Goal: Task Accomplishment & Management: Manage account settings

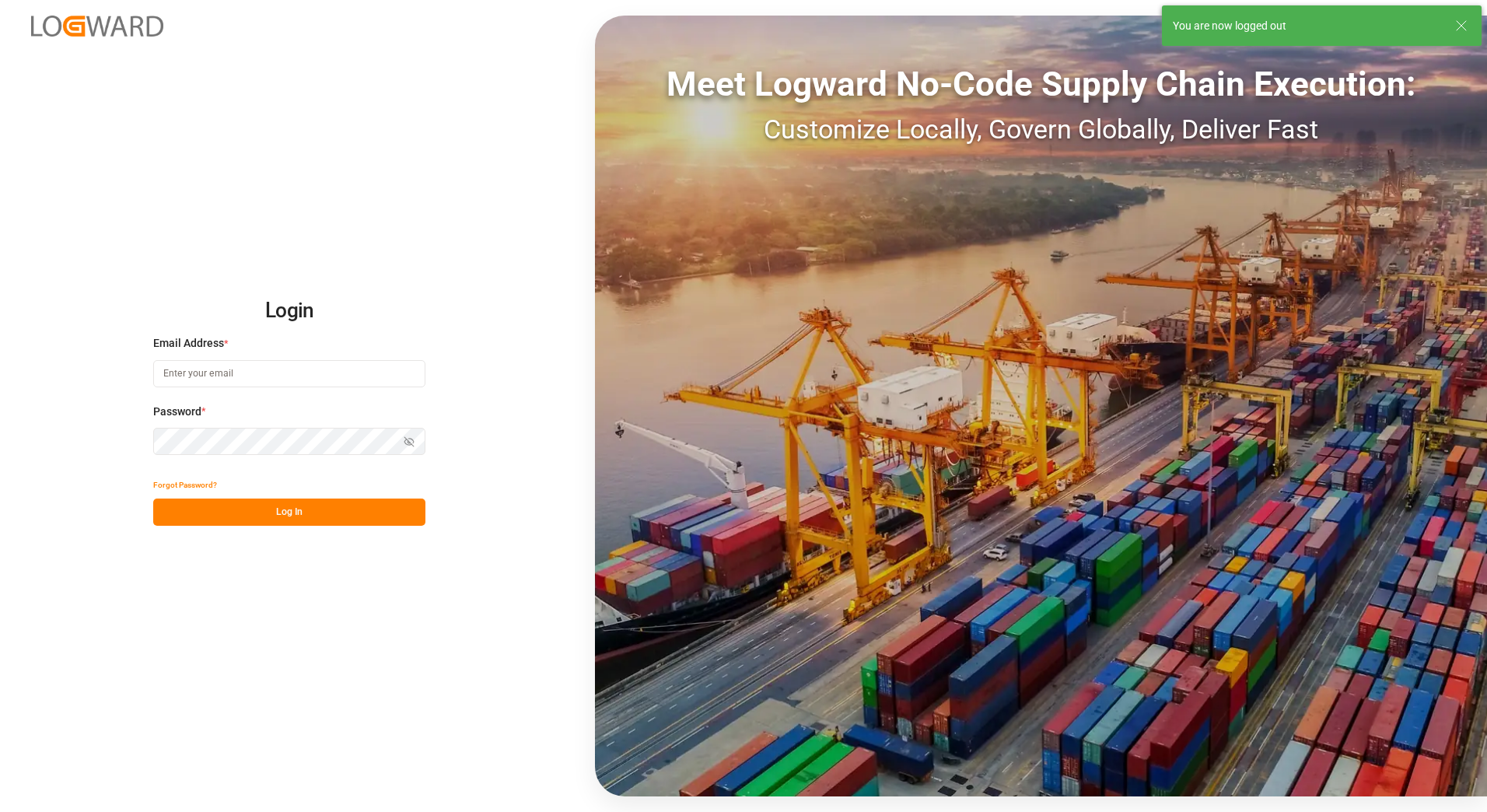
type input "[PERSON_NAME][EMAIL_ADDRESS][PERSON_NAME][DOMAIN_NAME]"
click at [294, 514] on button "Log In" at bounding box center [290, 512] width 273 height 27
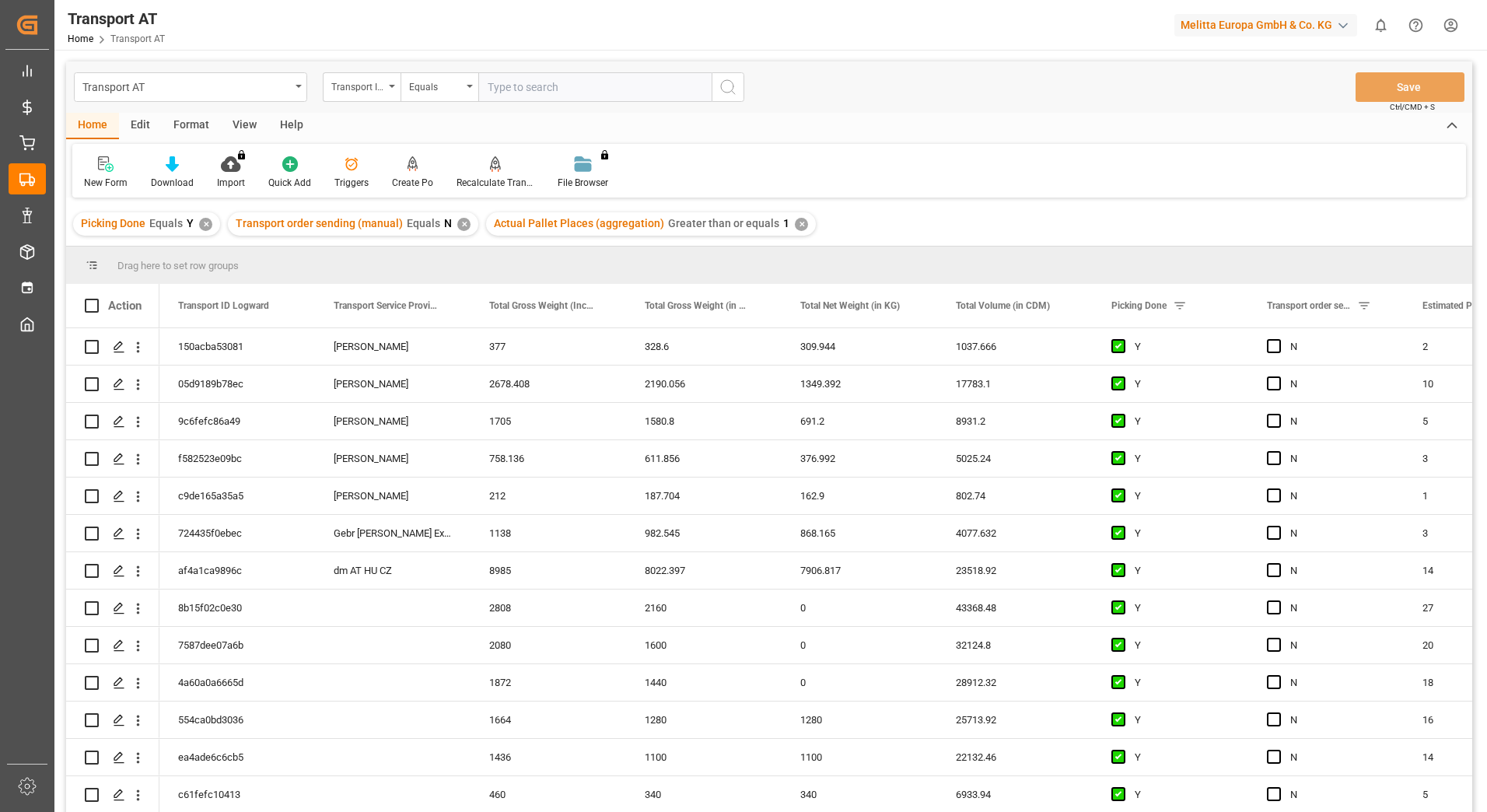
click at [252, 117] on div "View" at bounding box center [245, 125] width 48 height 27
click at [95, 175] on div "Default" at bounding box center [99, 172] width 54 height 34
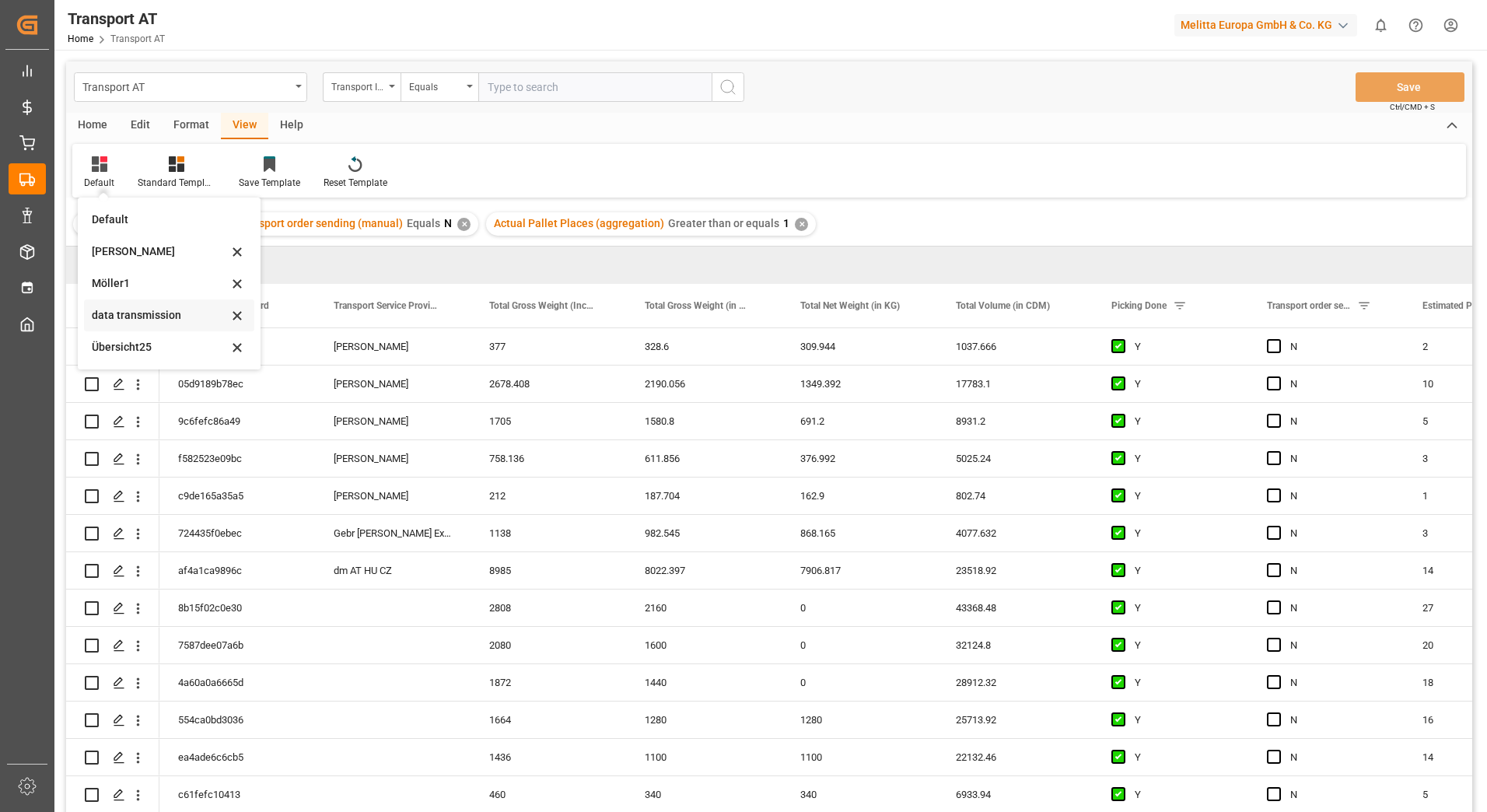
click at [129, 314] on div "data transmission" at bounding box center [159, 315] width 136 height 16
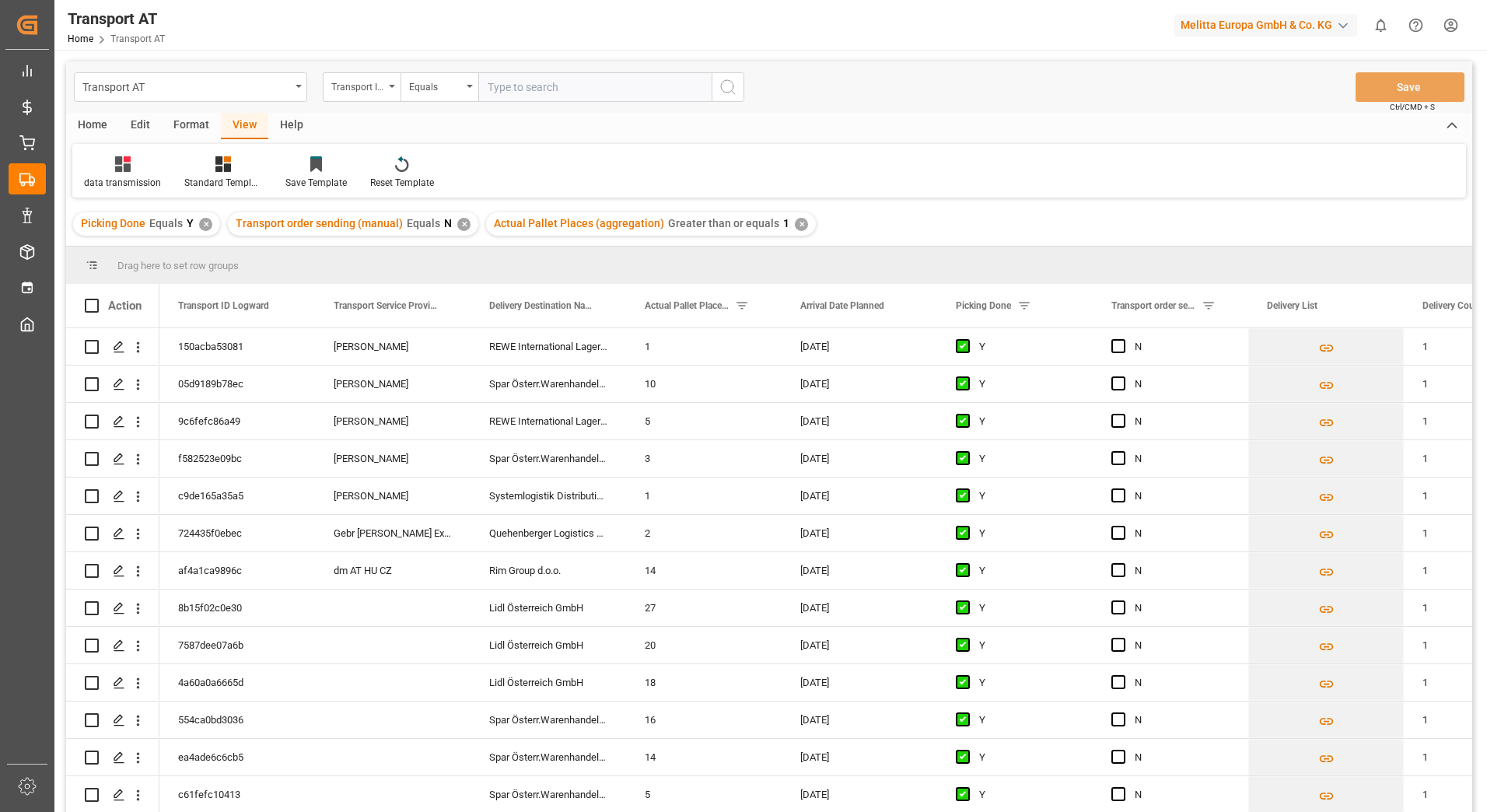
click at [101, 117] on div "Home" at bounding box center [92, 125] width 53 height 27
click at [1121, 341] on span "Press SPACE to select this row." at bounding box center [1118, 346] width 14 height 14
click at [1123, 339] on input "Press SPACE to select this row." at bounding box center [1123, 339] width 0 height 0
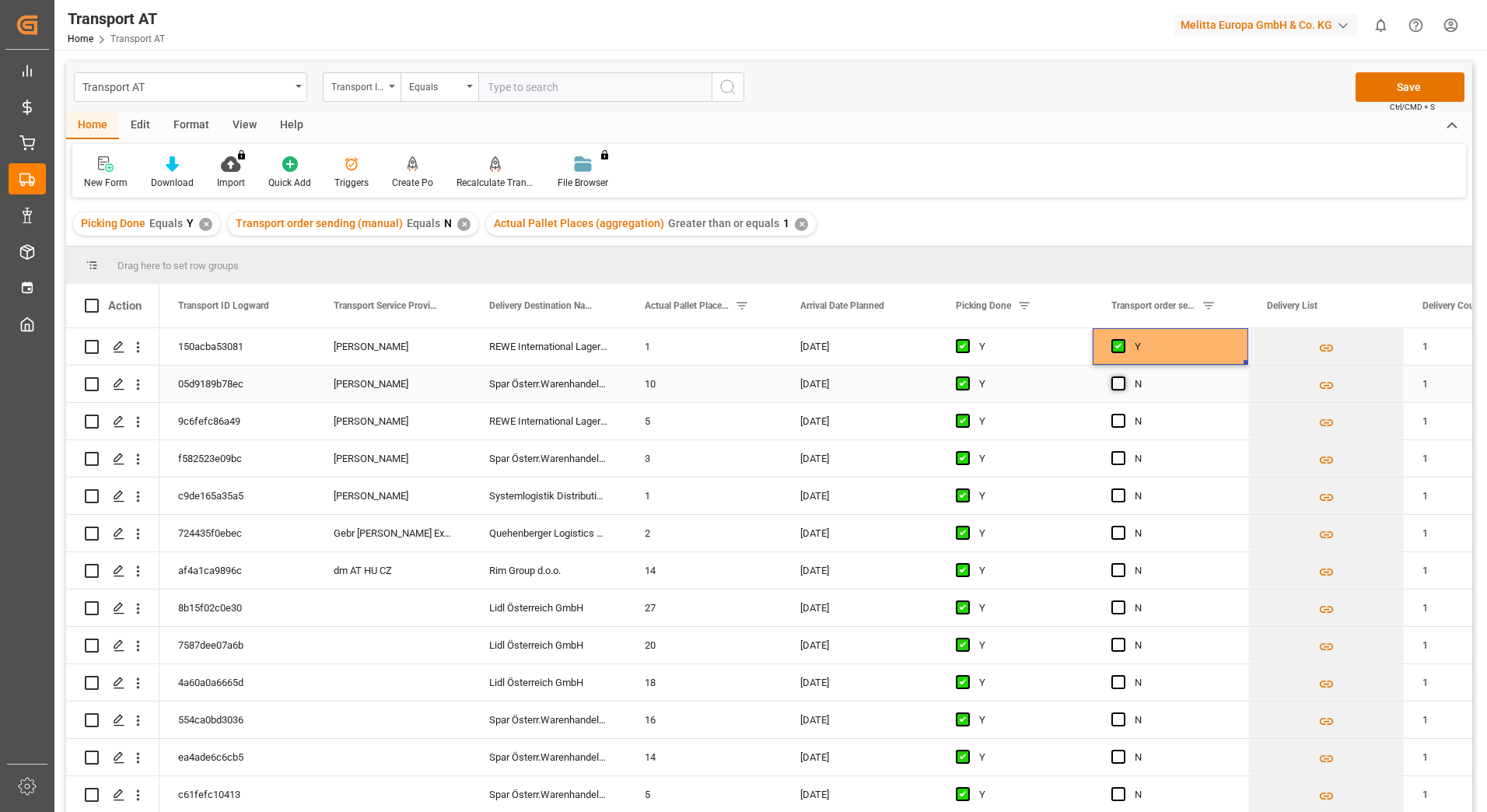
click at [1121, 381] on span "Press SPACE to select this row." at bounding box center [1118, 383] width 14 height 14
click at [1123, 377] on input "Press SPACE to select this row." at bounding box center [1123, 377] width 0 height 0
click at [1119, 419] on span "Press SPACE to select this row." at bounding box center [1118, 420] width 14 height 14
click at [1123, 413] on input "Press SPACE to select this row." at bounding box center [1123, 413] width 0 height 0
click at [1116, 460] on span "Press SPACE to select this row." at bounding box center [1118, 457] width 14 height 14
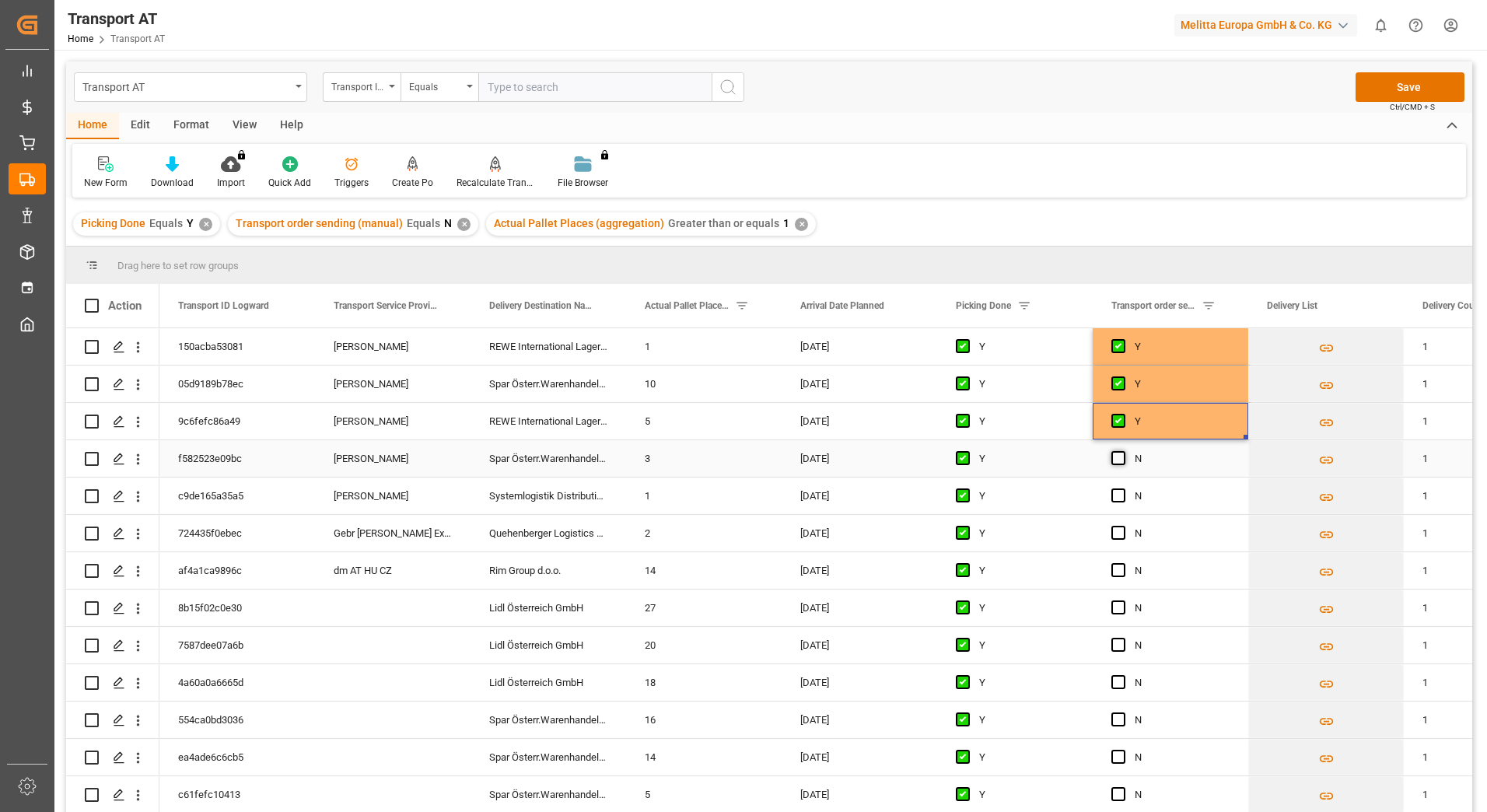
click at [1123, 451] on input "Press SPACE to select this row." at bounding box center [1123, 451] width 0 height 0
click at [1119, 496] on span "Press SPACE to select this row." at bounding box center [1118, 495] width 14 height 14
click at [1123, 488] on input "Press SPACE to select this row." at bounding box center [1123, 488] width 0 height 0
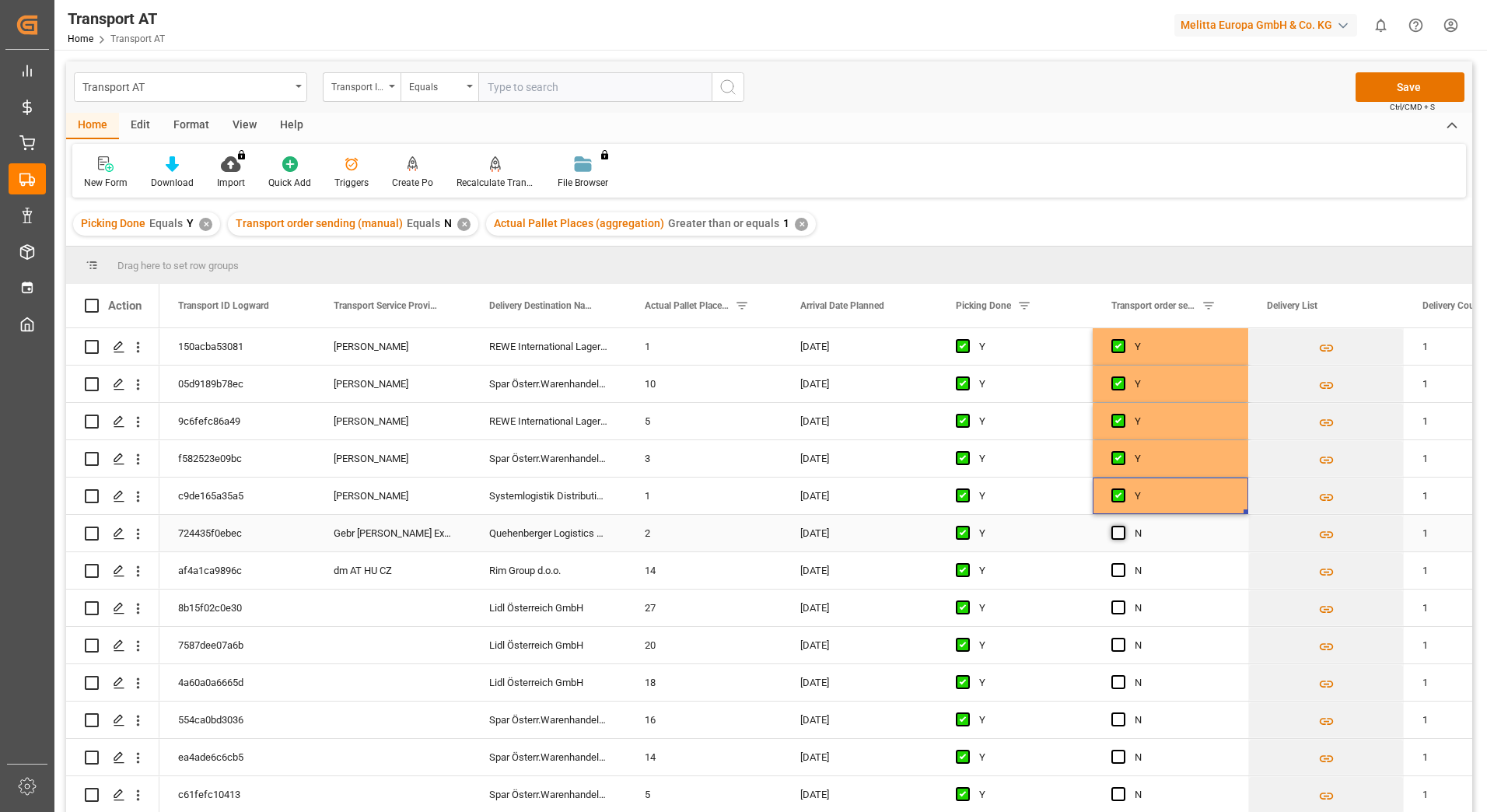
click at [1117, 530] on span "Press SPACE to select this row." at bounding box center [1118, 532] width 14 height 14
click at [1123, 526] on input "Press SPACE to select this row." at bounding box center [1123, 526] width 0 height 0
click at [1385, 86] on button "Save" at bounding box center [1409, 87] width 109 height 29
